Goal: Navigation & Orientation: Find specific page/section

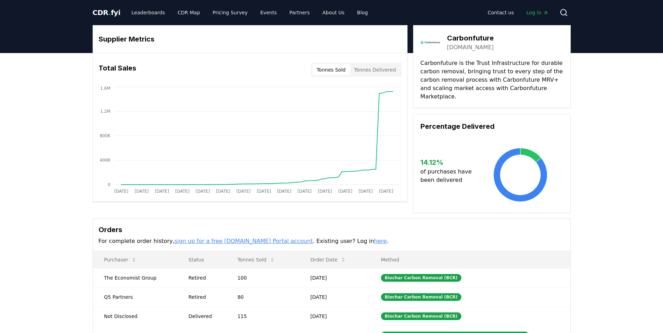
click at [539, 12] on span "Log in" at bounding box center [537, 12] width 22 height 7
click at [137, 12] on link "Leaderboards" at bounding box center [148, 12] width 45 height 13
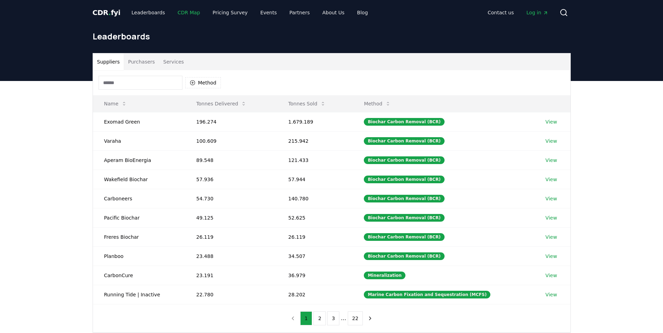
click at [184, 13] on link "CDR Map" at bounding box center [189, 12] width 34 height 13
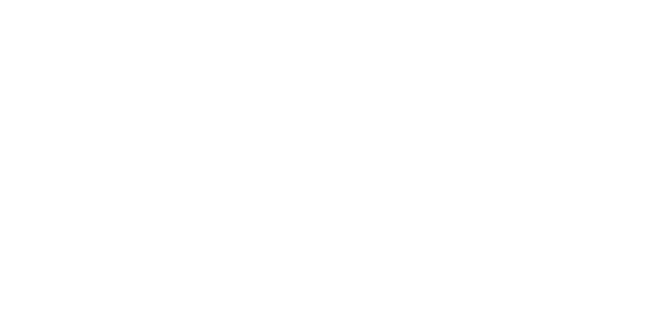
scroll to position [75, 0]
